Goal: Task Accomplishment & Management: Use online tool/utility

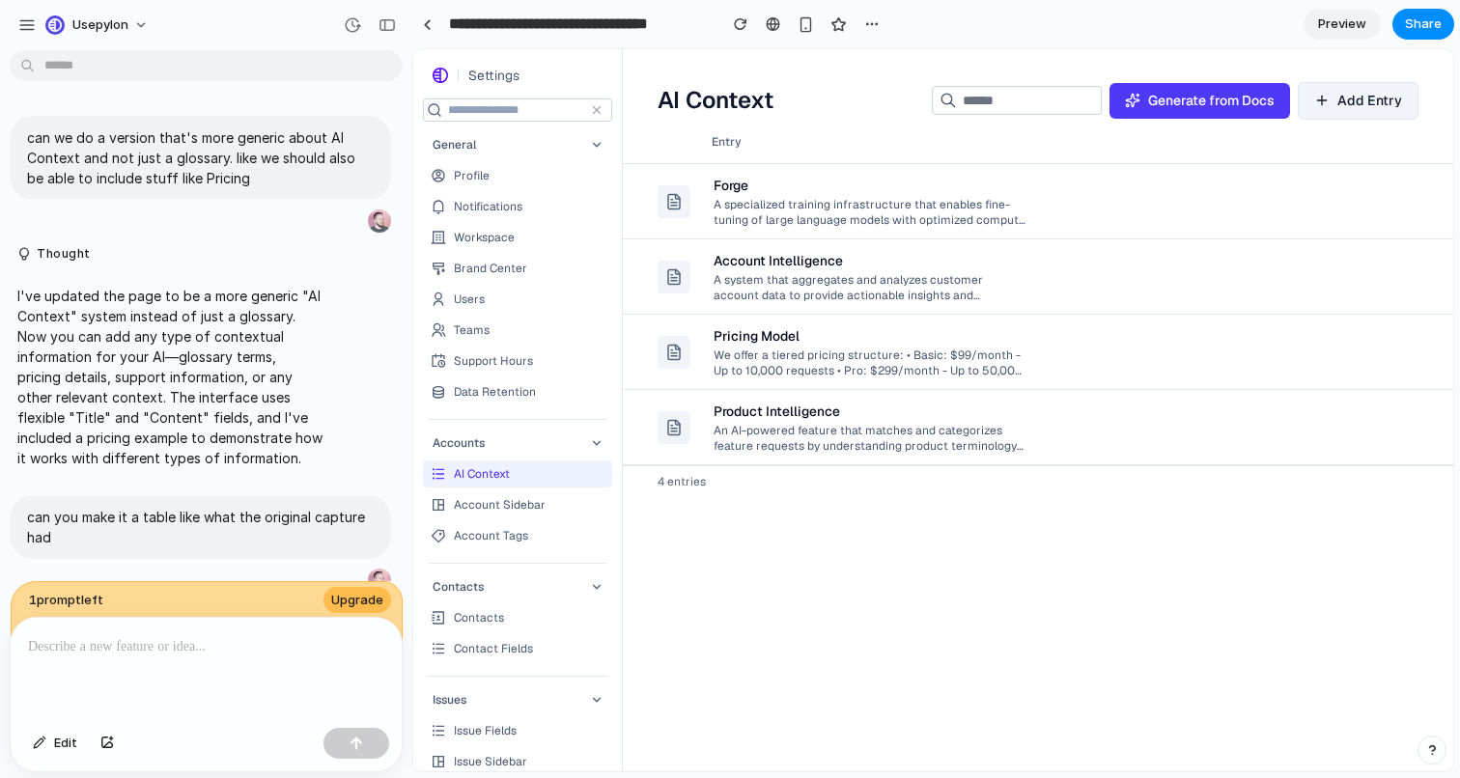
scroll to position [1537, 0]
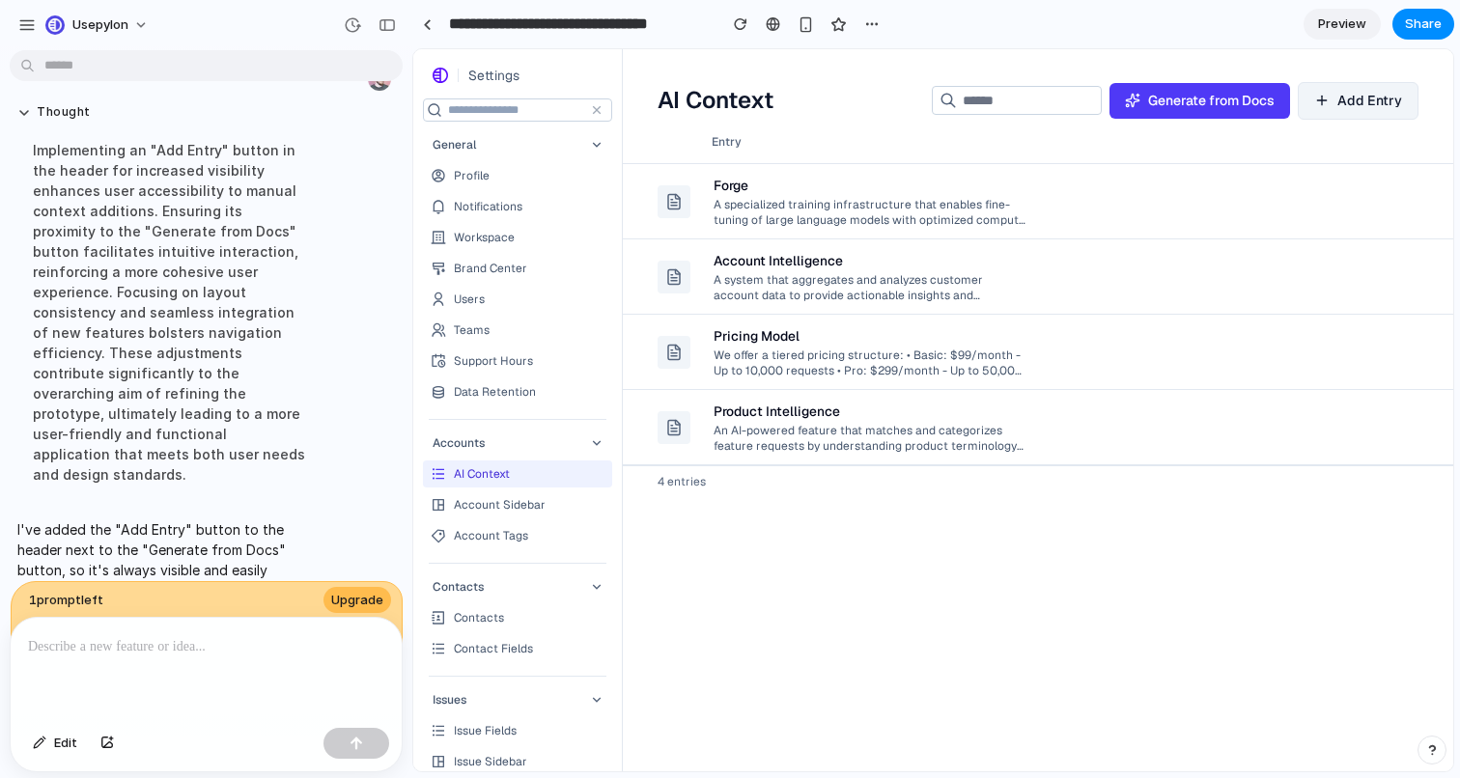
click at [931, 182] on div "Forge" at bounding box center [869, 185] width 312 height 19
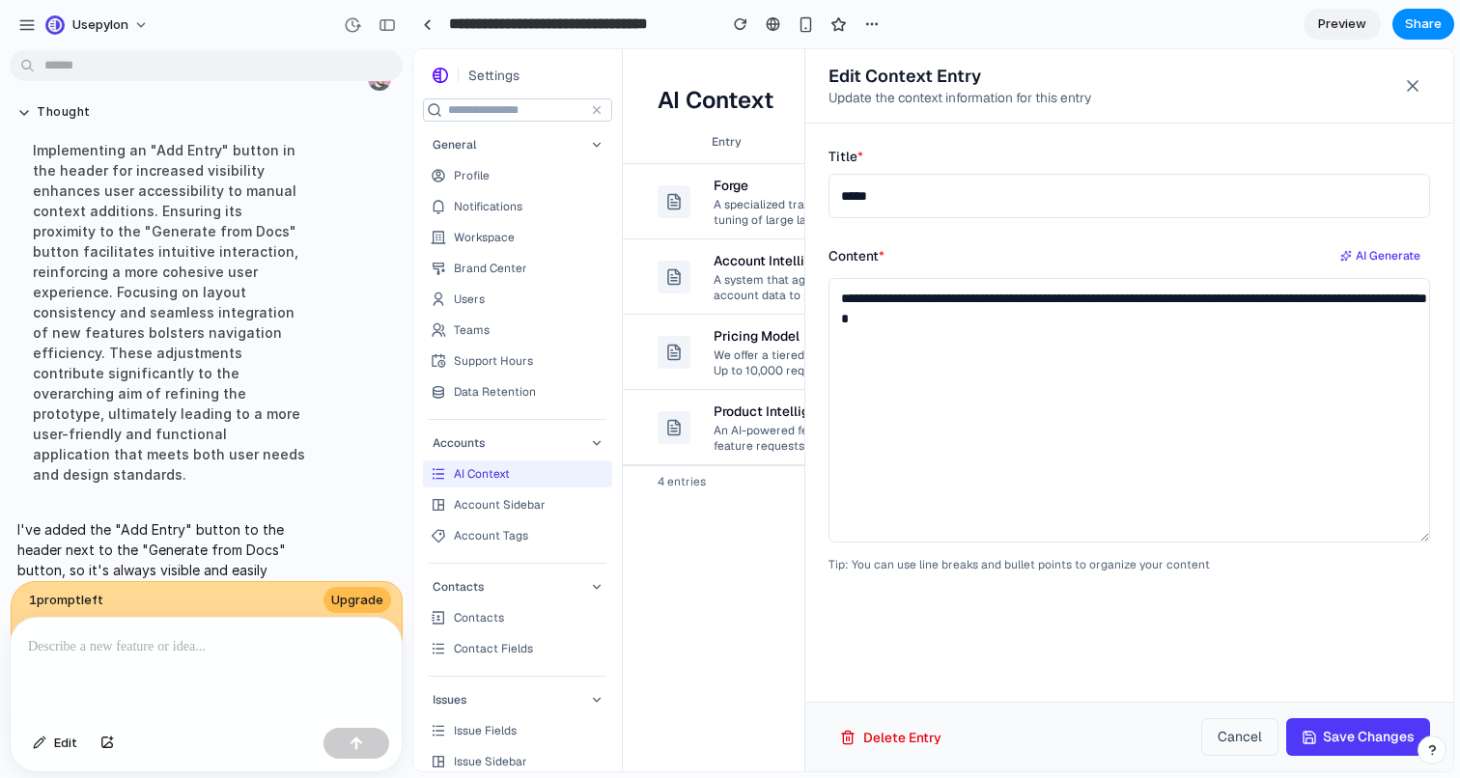
click at [1412, 88] on icon at bounding box center [1413, 86] width 10 height 10
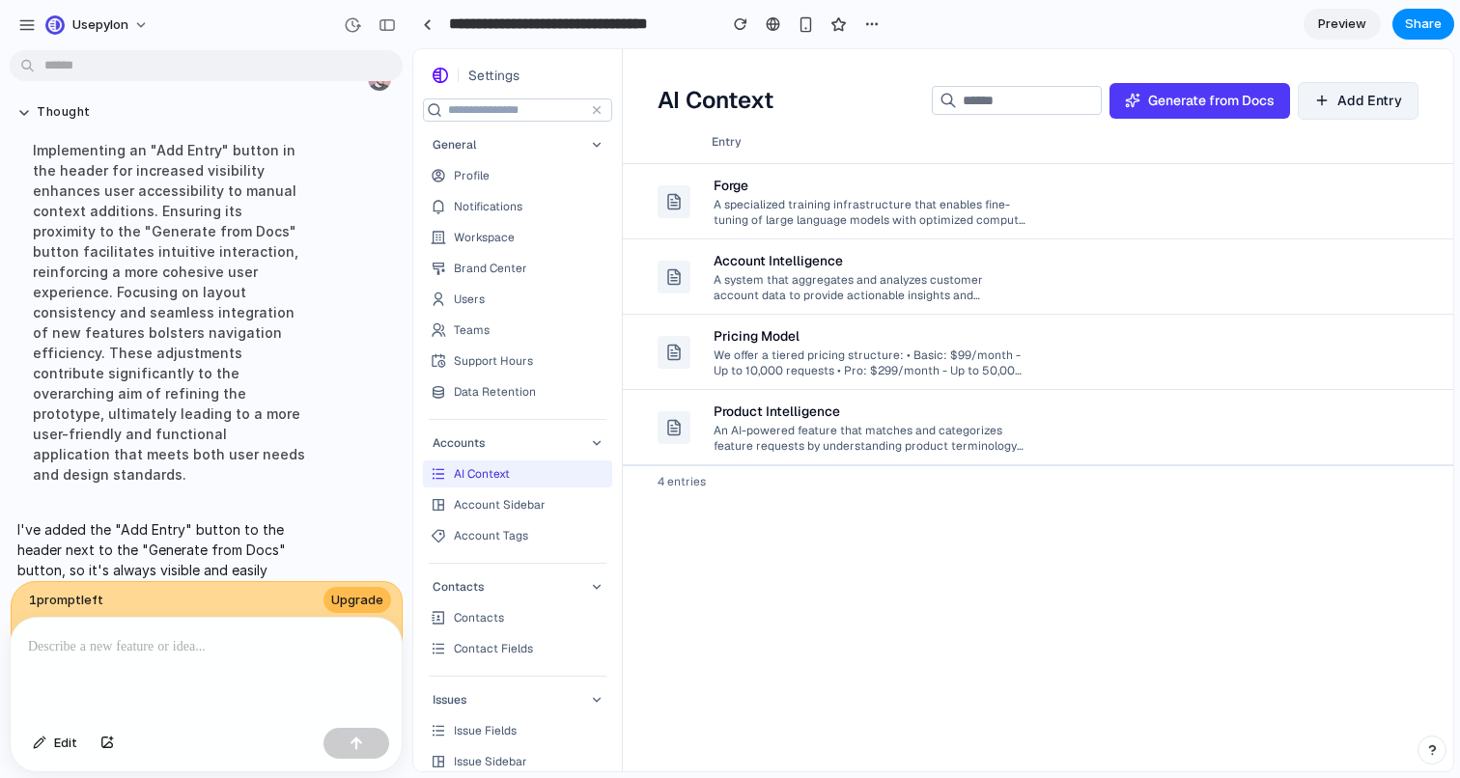
click at [1161, 259] on td "Account Intelligence A system that aggregates and analyzes customer account dat…" at bounding box center [988, 276] width 572 height 75
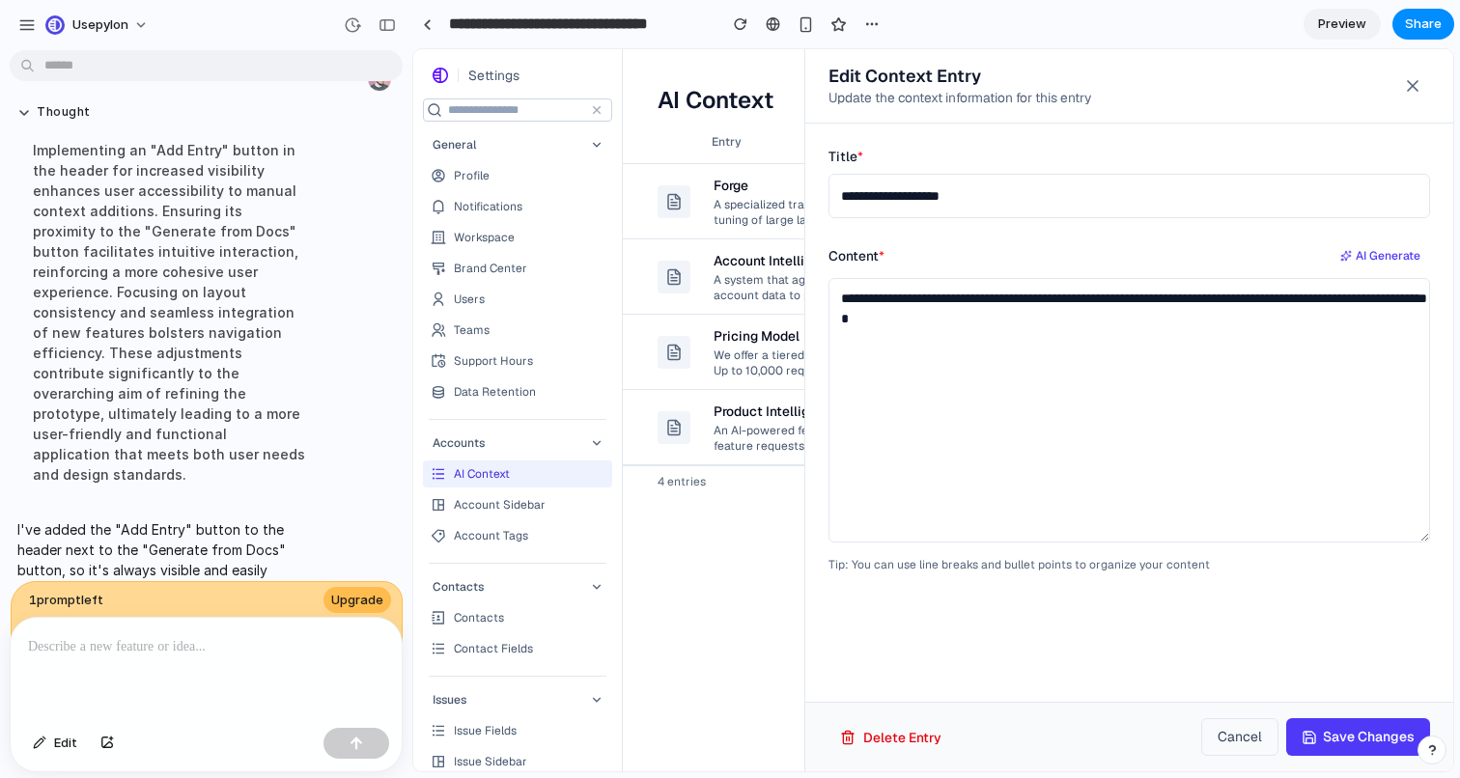
click at [1408, 86] on icon at bounding box center [1412, 85] width 19 height 19
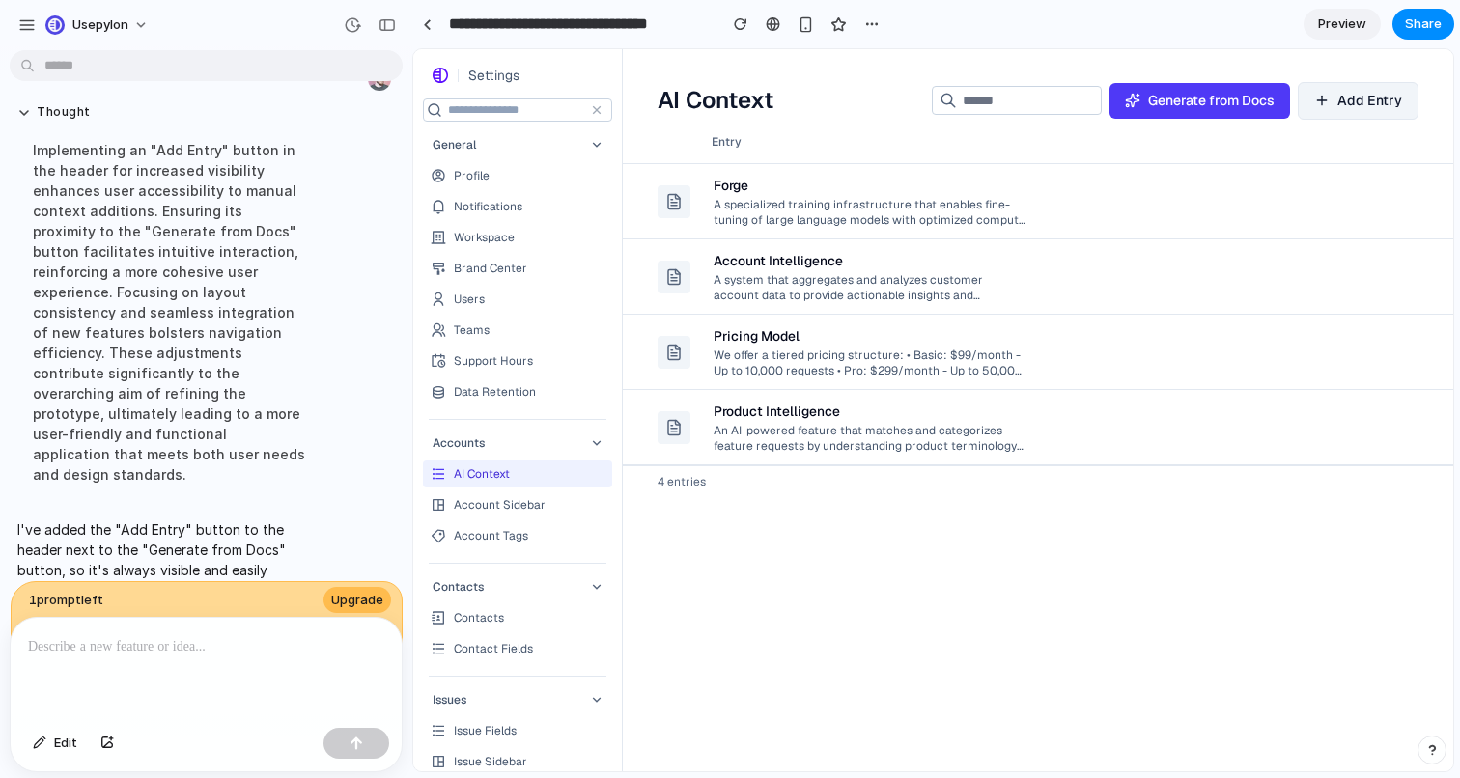
click at [1190, 99] on span "Generate from Docs" at bounding box center [1211, 101] width 126 height 20
click at [1380, 89] on button "Add Entry" at bounding box center [1357, 101] width 121 height 38
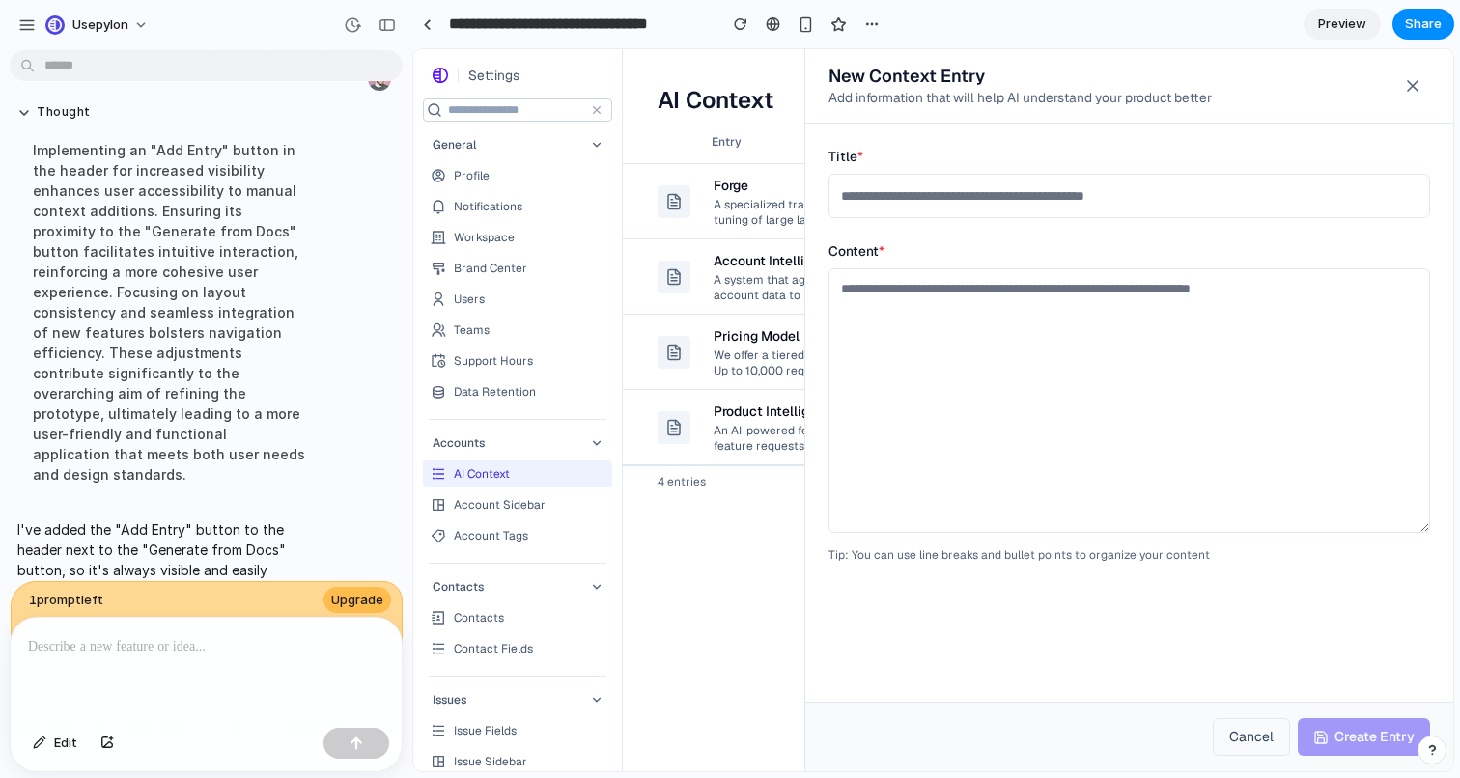
click at [1409, 85] on icon at bounding box center [1413, 86] width 10 height 10
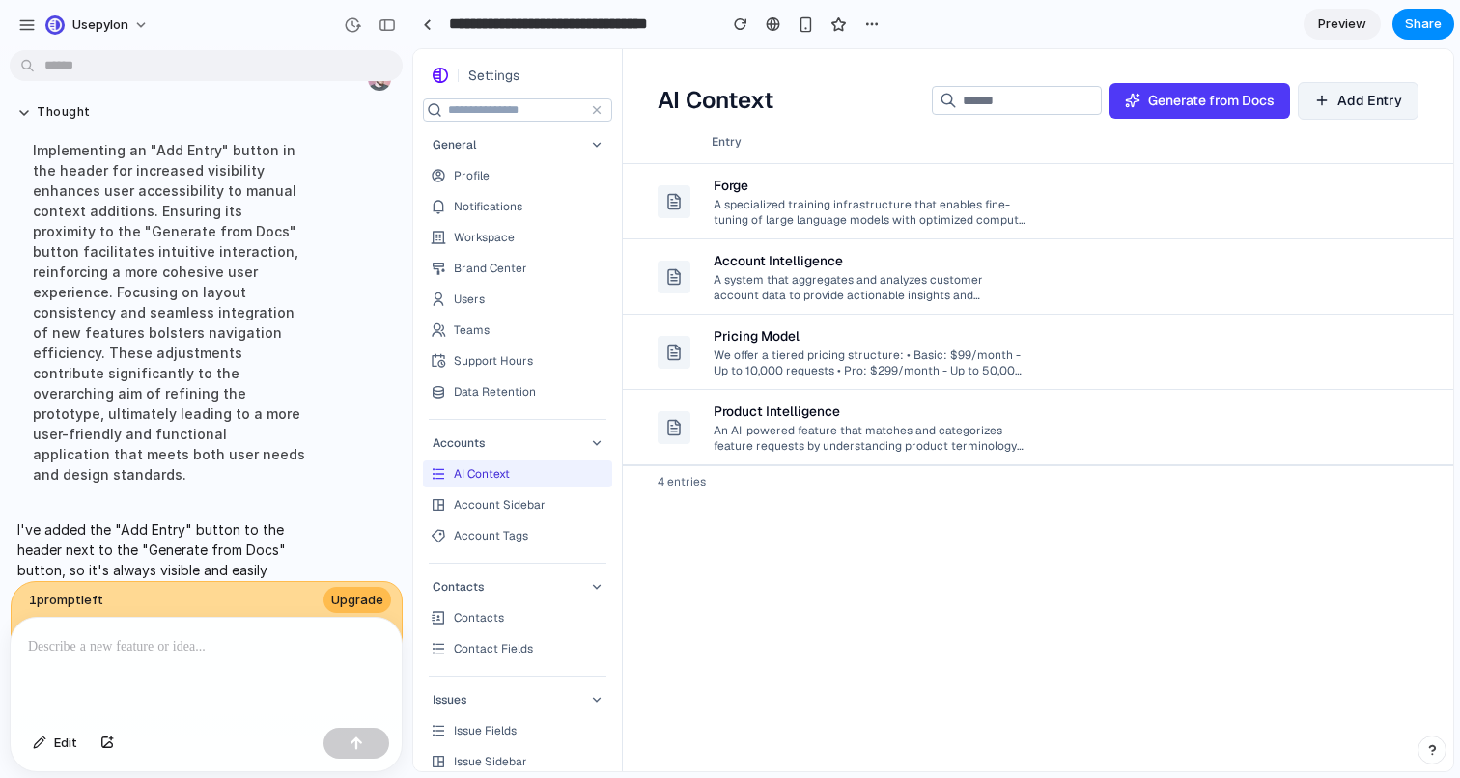
click at [683, 497] on div "Entry Forge A specialized training infrastructure that enables fine-tuning of l…" at bounding box center [1038, 446] width 830 height 651
click at [683, 496] on div "4 entries" at bounding box center [1038, 481] width 830 height 32
drag, startPoint x: 683, startPoint y: 496, endPoint x: 650, endPoint y: 596, distance: 104.7
click at [650, 596] on div "Entry Forge A specialized training infrastructure that enables fine-tuning of l…" at bounding box center [1038, 446] width 830 height 651
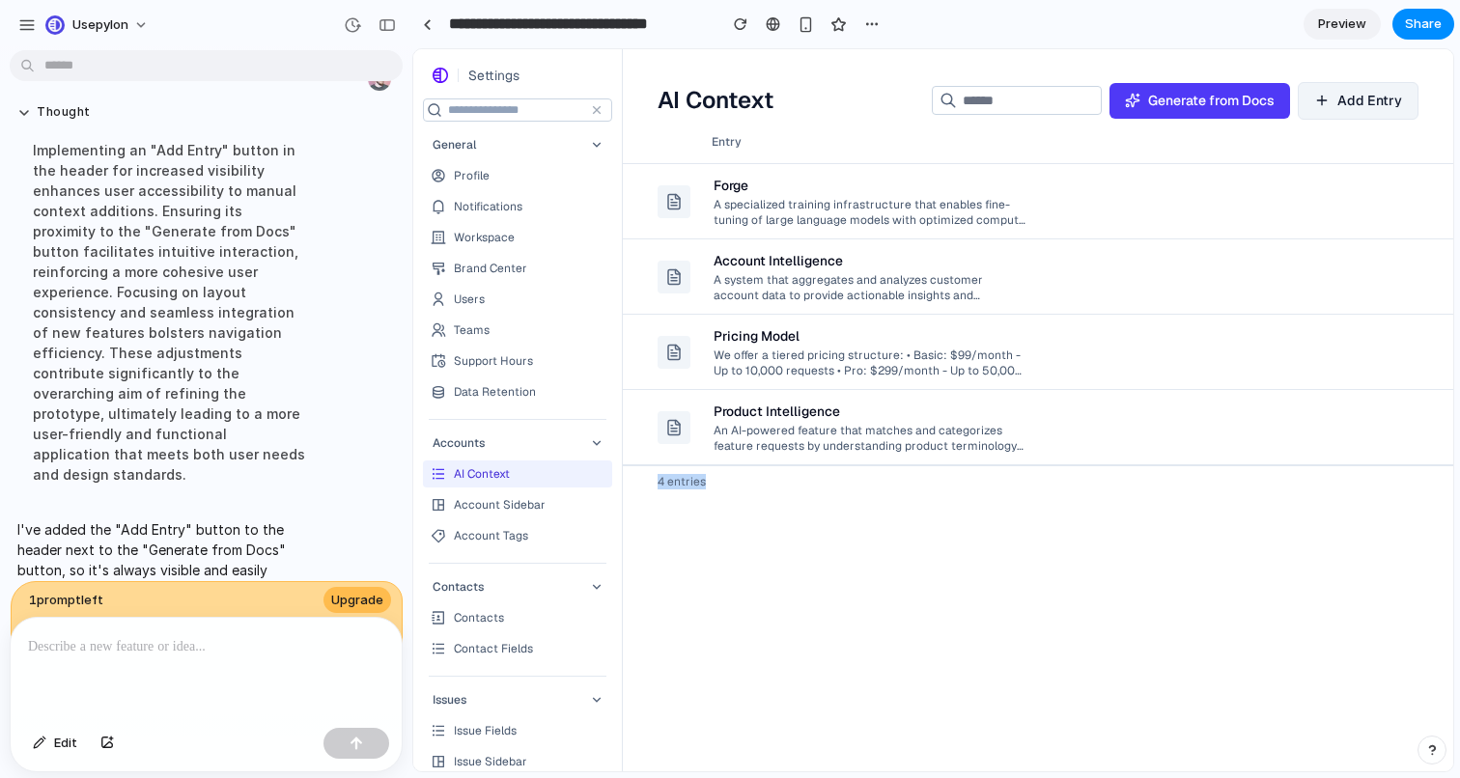
click at [650, 596] on div "Entry Forge A specialized training infrastructure that enables fine-tuning of l…" at bounding box center [1038, 446] width 830 height 651
drag, startPoint x: 654, startPoint y: 476, endPoint x: 720, endPoint y: 630, distance: 168.2
click at [721, 630] on div "Entry Forge A specialized training infrastructure that enables fine-tuning of l…" at bounding box center [1038, 446] width 830 height 651
click at [720, 630] on div "Entry Forge A specialized training infrastructure that enables fine-tuning of l…" at bounding box center [1038, 446] width 830 height 651
drag, startPoint x: 720, startPoint y: 630, endPoint x: 656, endPoint y: 481, distance: 162.6
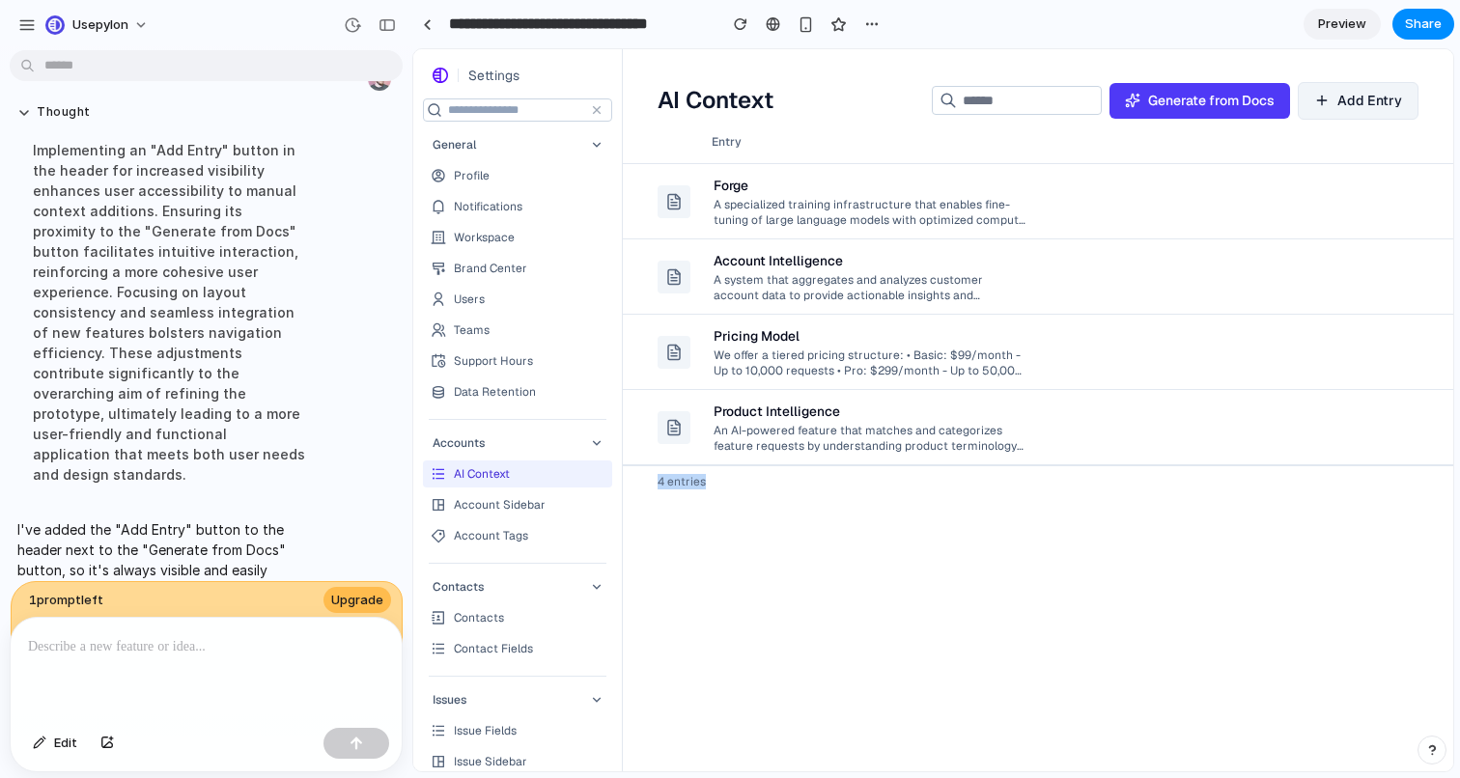
click at [656, 481] on div "Entry Forge A specialized training infrastructure that enables fine-tuning of l…" at bounding box center [1038, 446] width 830 height 651
click at [656, 481] on div "4 entries" at bounding box center [1038, 481] width 830 height 32
drag, startPoint x: 656, startPoint y: 481, endPoint x: 655, endPoint y: 515, distance: 33.8
click at [655, 515] on div "Entry Forge A specialized training infrastructure that enables fine-tuning of l…" at bounding box center [1038, 446] width 830 height 651
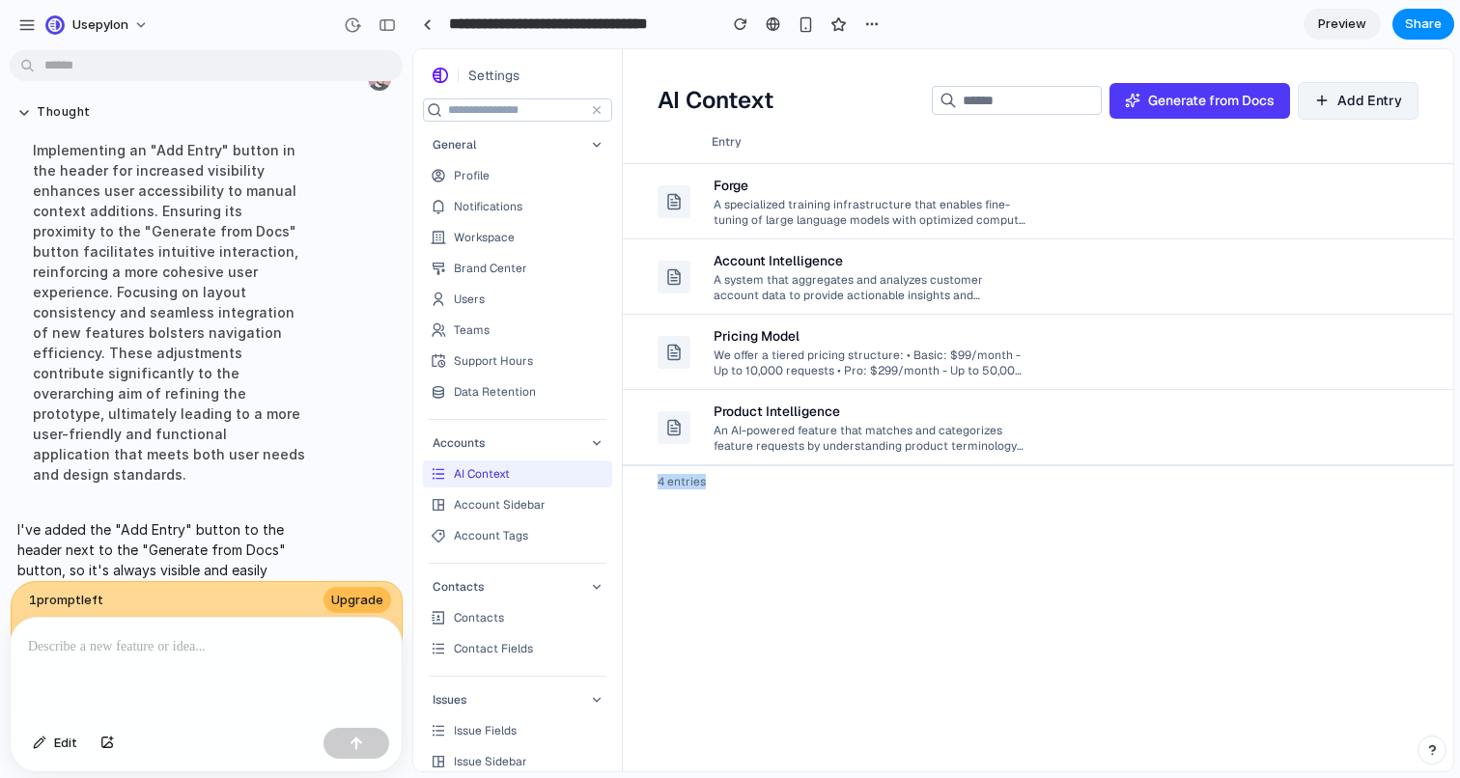
click at [655, 515] on div "Entry Forge A specialized training infrastructure that enables fine-tuning of l…" at bounding box center [1038, 446] width 830 height 651
